Goal: Information Seeking & Learning: Learn about a topic

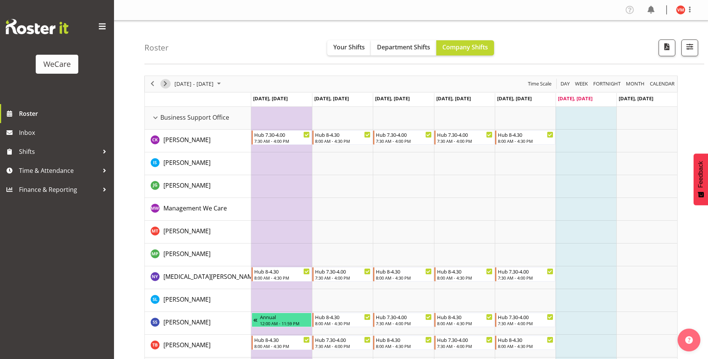
click at [162, 89] on div "next period" at bounding box center [165, 84] width 13 height 16
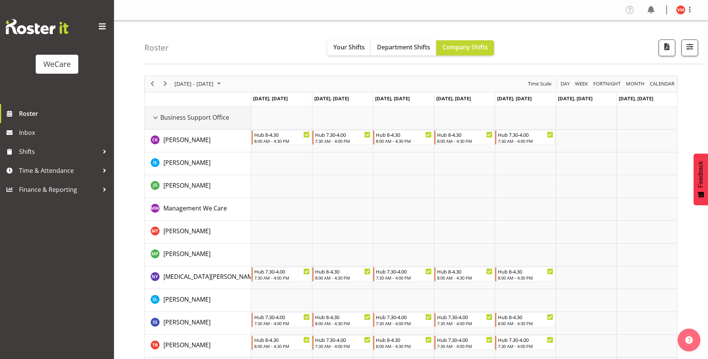
click at [156, 117] on div "Business Support Office resource" at bounding box center [156, 118] width 10 height 10
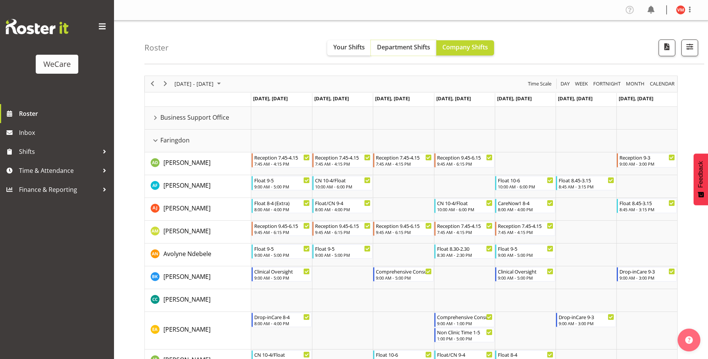
click at [404, 50] on span "Department Shifts" at bounding box center [403, 47] width 53 height 8
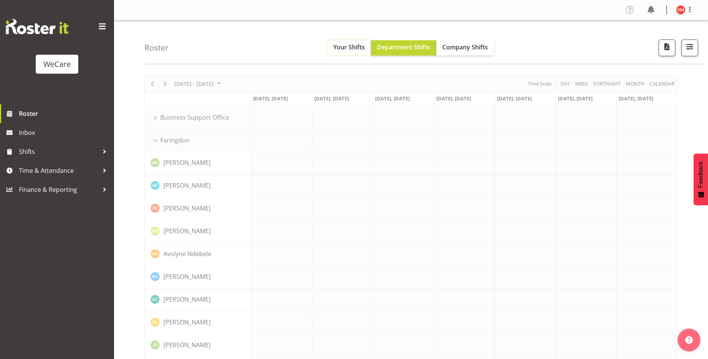
click at [349, 44] on span "Your Shifts" at bounding box center [350, 47] width 32 height 8
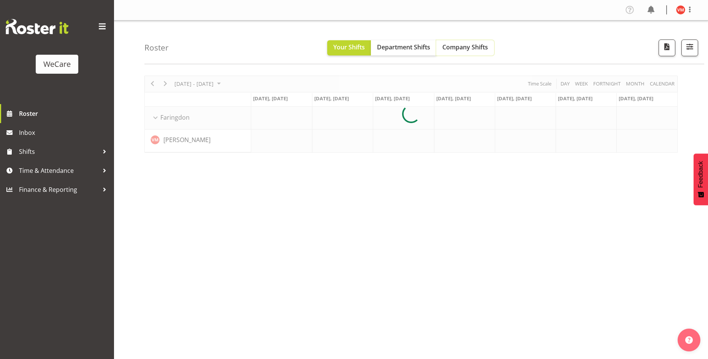
click at [468, 47] on span "Company Shifts" at bounding box center [466, 47] width 46 height 8
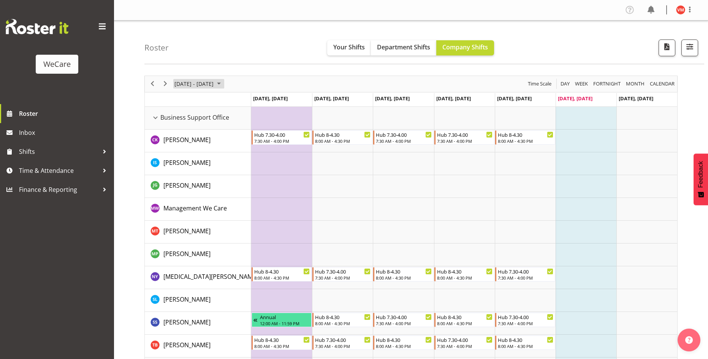
click at [214, 83] on span "[DATE] - [DATE]" at bounding box center [194, 84] width 41 height 10
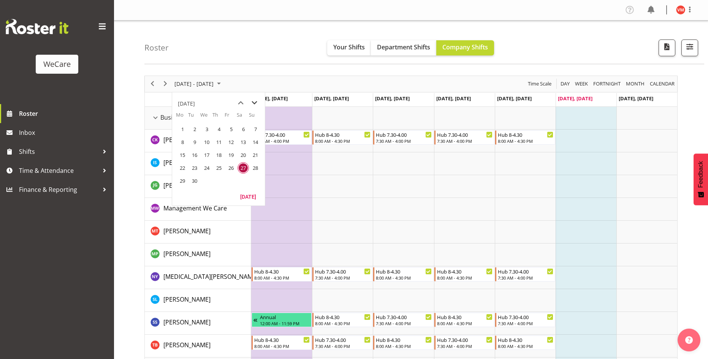
click at [252, 105] on span "next month" at bounding box center [254, 103] width 13 height 14
click at [221, 155] on span "16" at bounding box center [218, 154] width 11 height 11
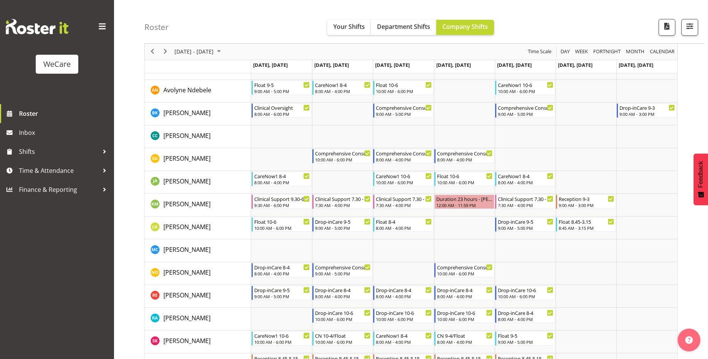
scroll to position [202, 0]
